Goal: Communication & Community: Ask a question

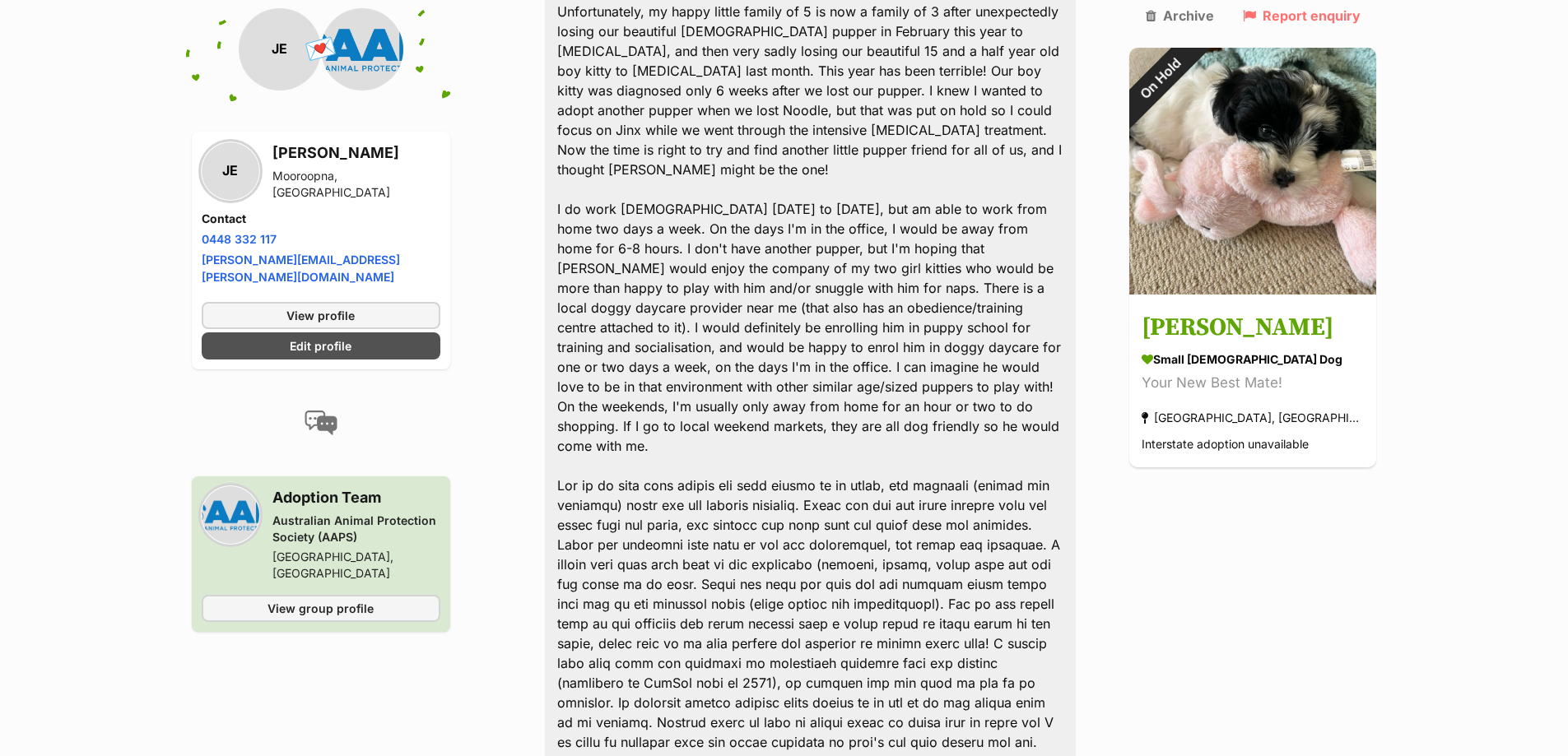
scroll to position [658, 0]
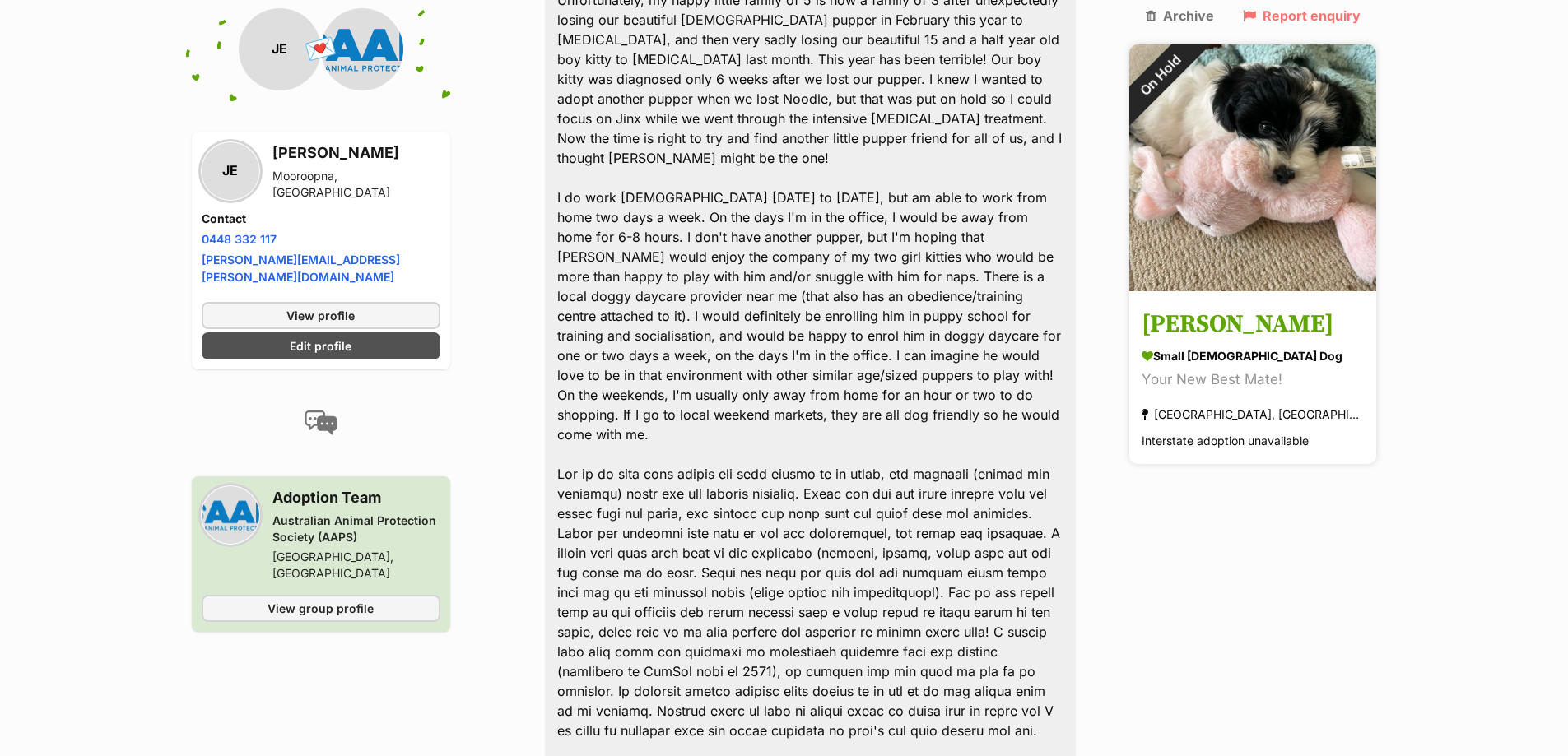
click at [1246, 307] on h3 "[PERSON_NAME]" at bounding box center [1253, 325] width 223 height 37
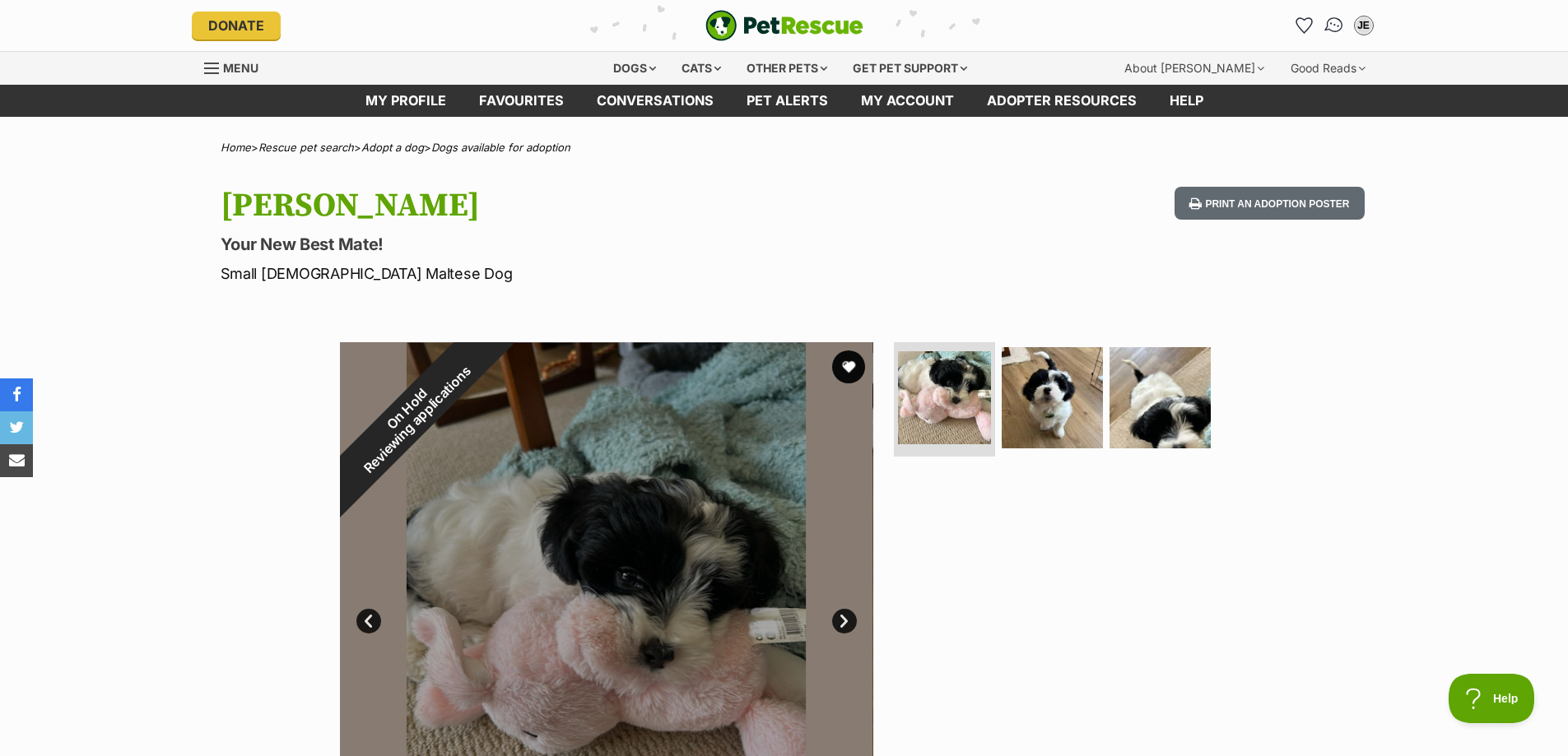
click at [1331, 28] on img "Conversations" at bounding box center [1333, 26] width 22 height 22
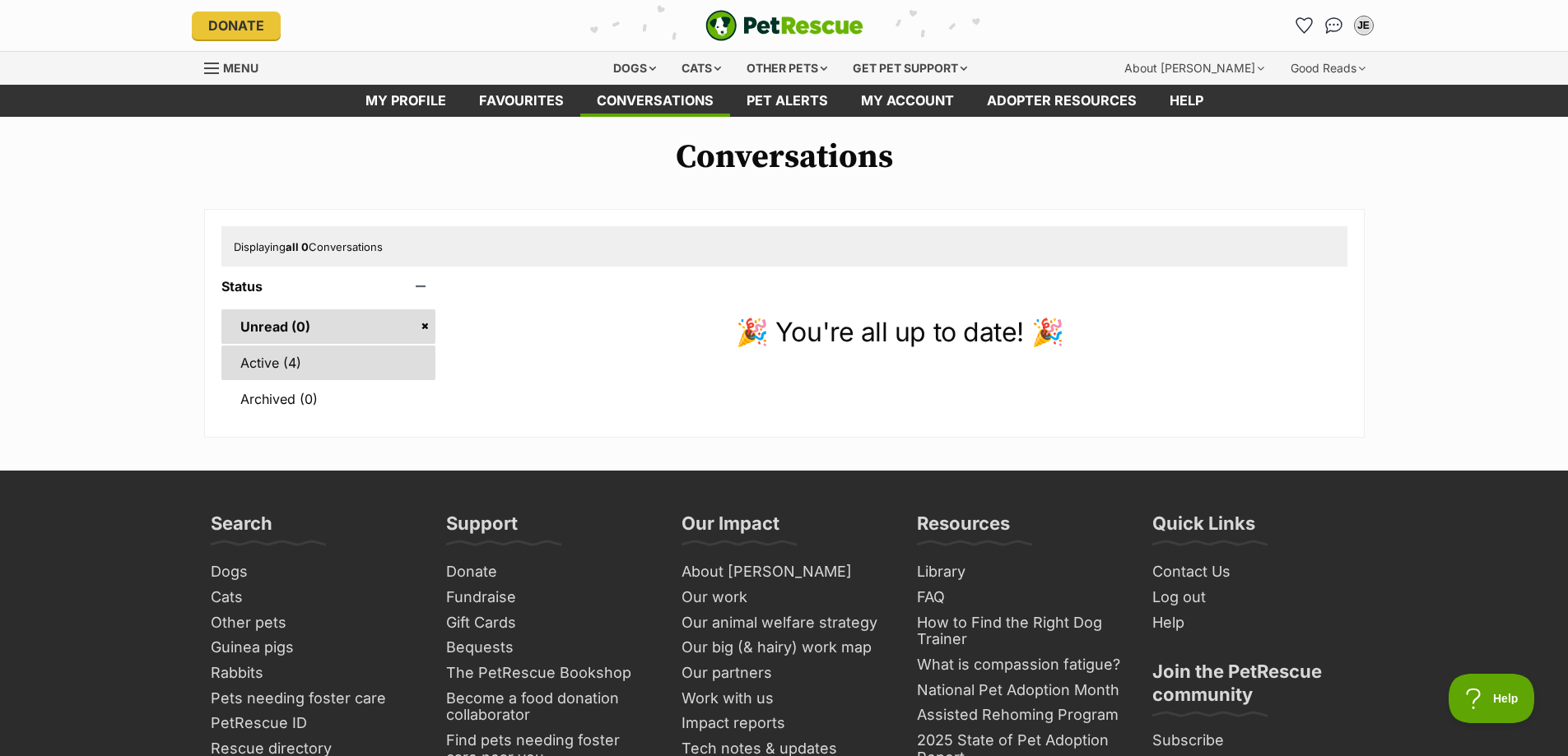
click at [286, 354] on link "Active (4)" at bounding box center [329, 363] width 215 height 34
